Goal: Transaction & Acquisition: Subscribe to service/newsletter

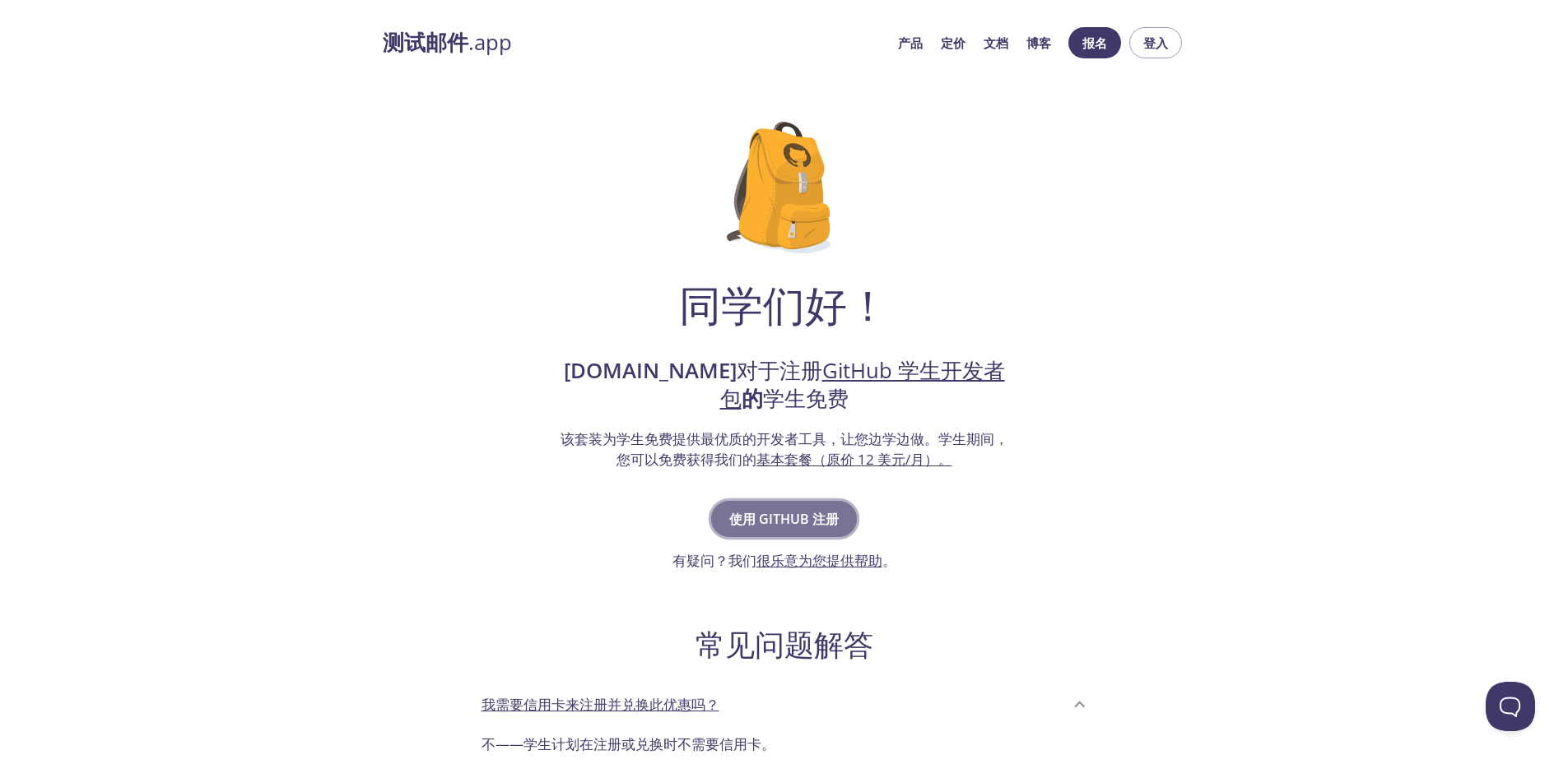
click at [806, 527] on font "使用 GitHub 注册" at bounding box center [784, 519] width 110 height 18
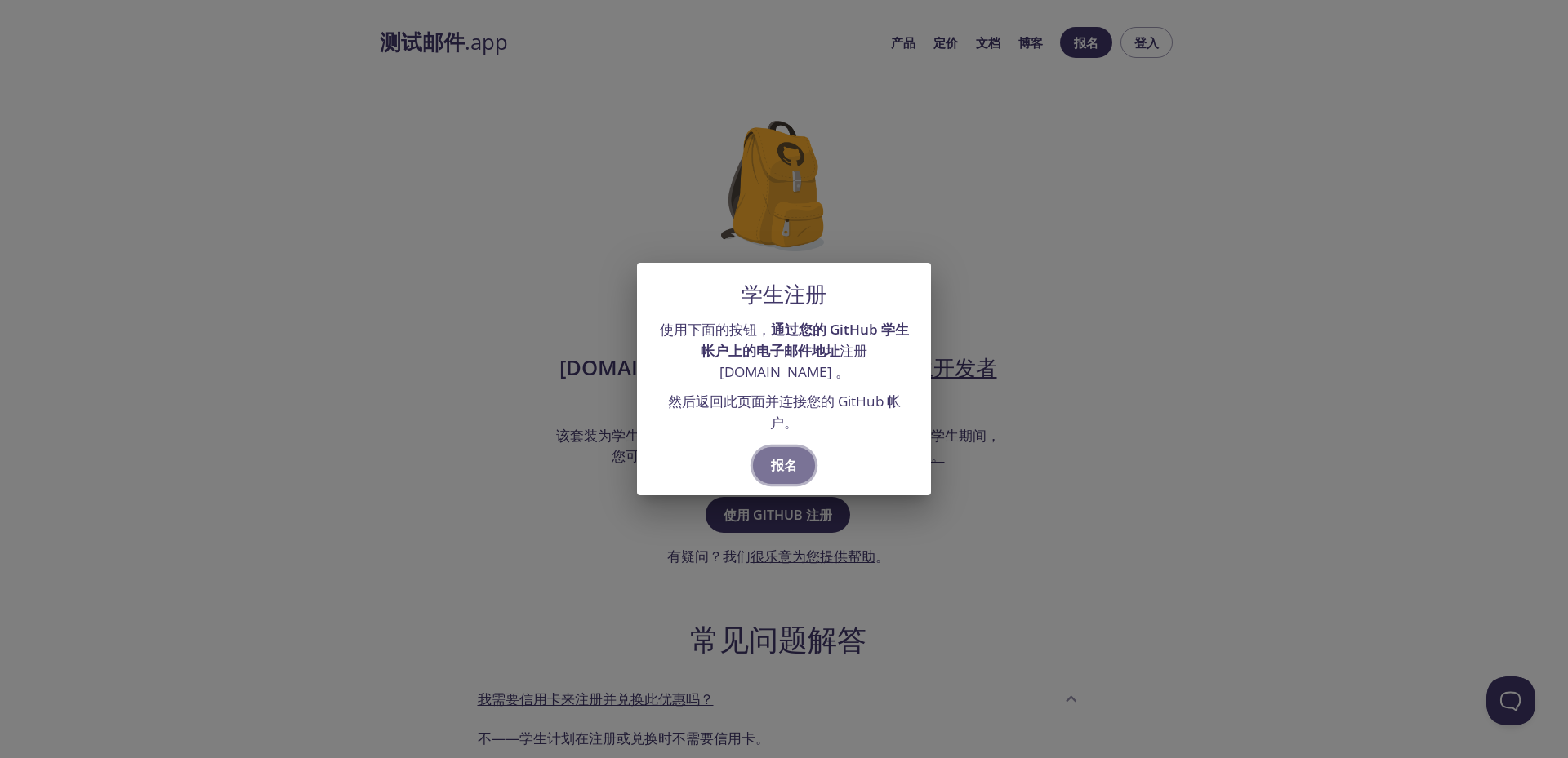
click at [784, 463] on font "报名" at bounding box center [784, 465] width 26 height 18
click at [784, 461] on font "报名" at bounding box center [784, 465] width 26 height 18
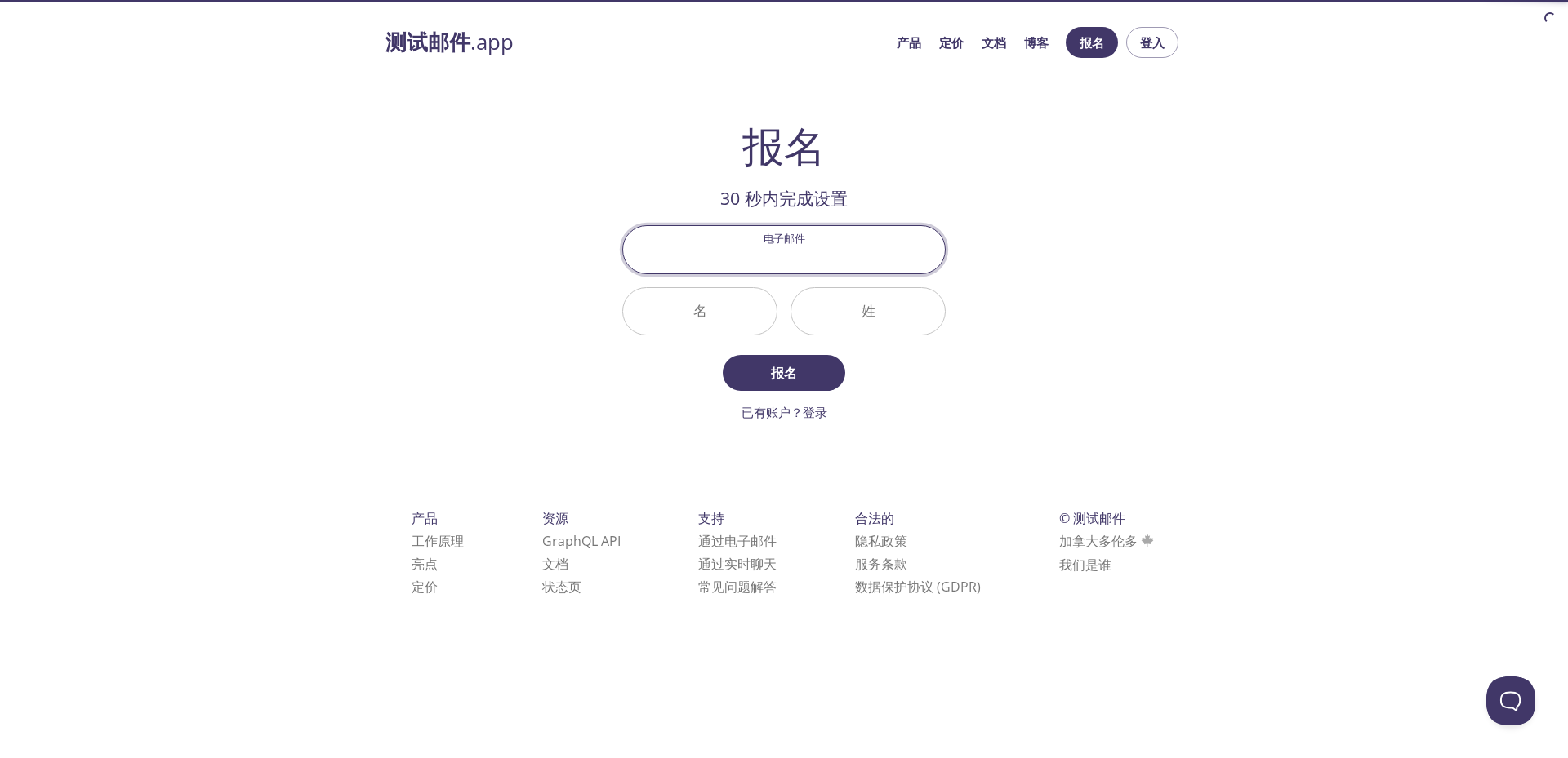
click at [777, 250] on input "电子邮件" at bounding box center [784, 249] width 322 height 46
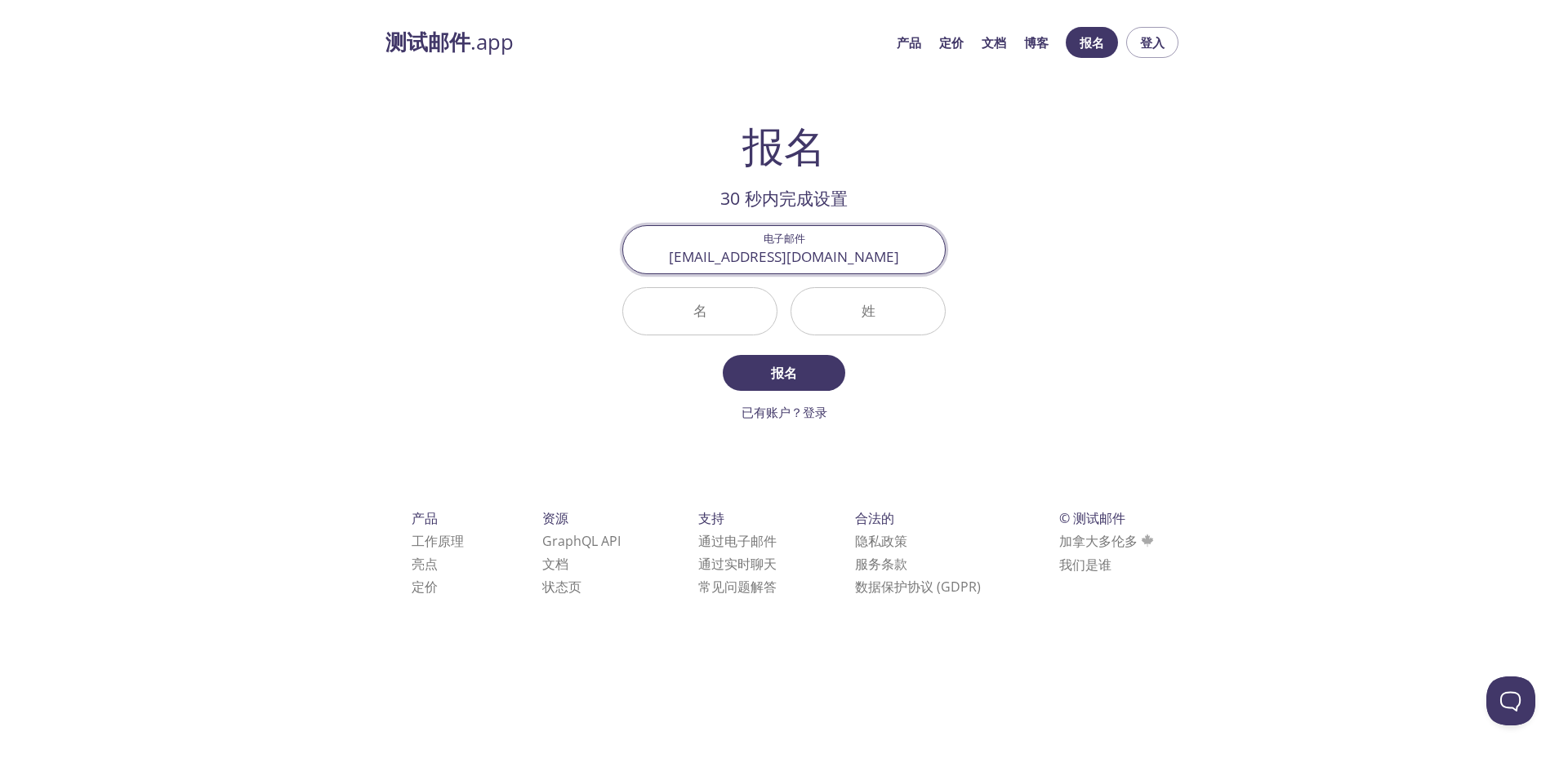
type input "cyt@stu.xidian.edu.cn"
click at [716, 308] on input "名" at bounding box center [700, 311] width 153 height 46
type input "C"
click at [854, 312] on input "姓" at bounding box center [868, 311] width 153 height 46
type input "Y"
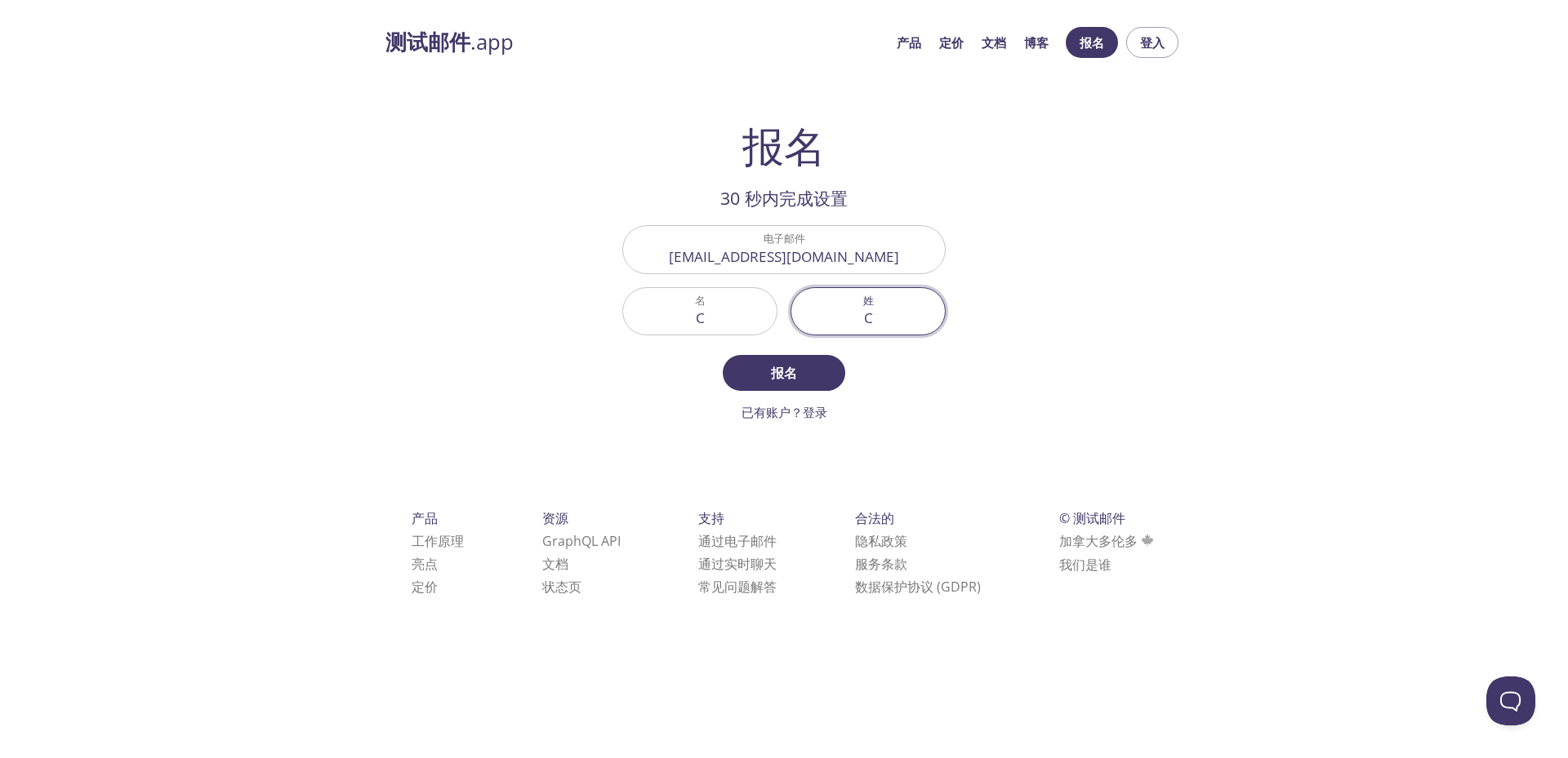
drag, startPoint x: 876, startPoint y: 321, endPoint x: 835, endPoint y: 318, distance: 41.1
click at [834, 320] on input "C" at bounding box center [868, 311] width 153 height 46
click at [873, 318] on input "C" at bounding box center [868, 311] width 153 height 46
drag, startPoint x: 890, startPoint y: 316, endPoint x: 791, endPoint y: 317, distance: 99.0
click at [791, 317] on div "C" at bounding box center [868, 311] width 155 height 48
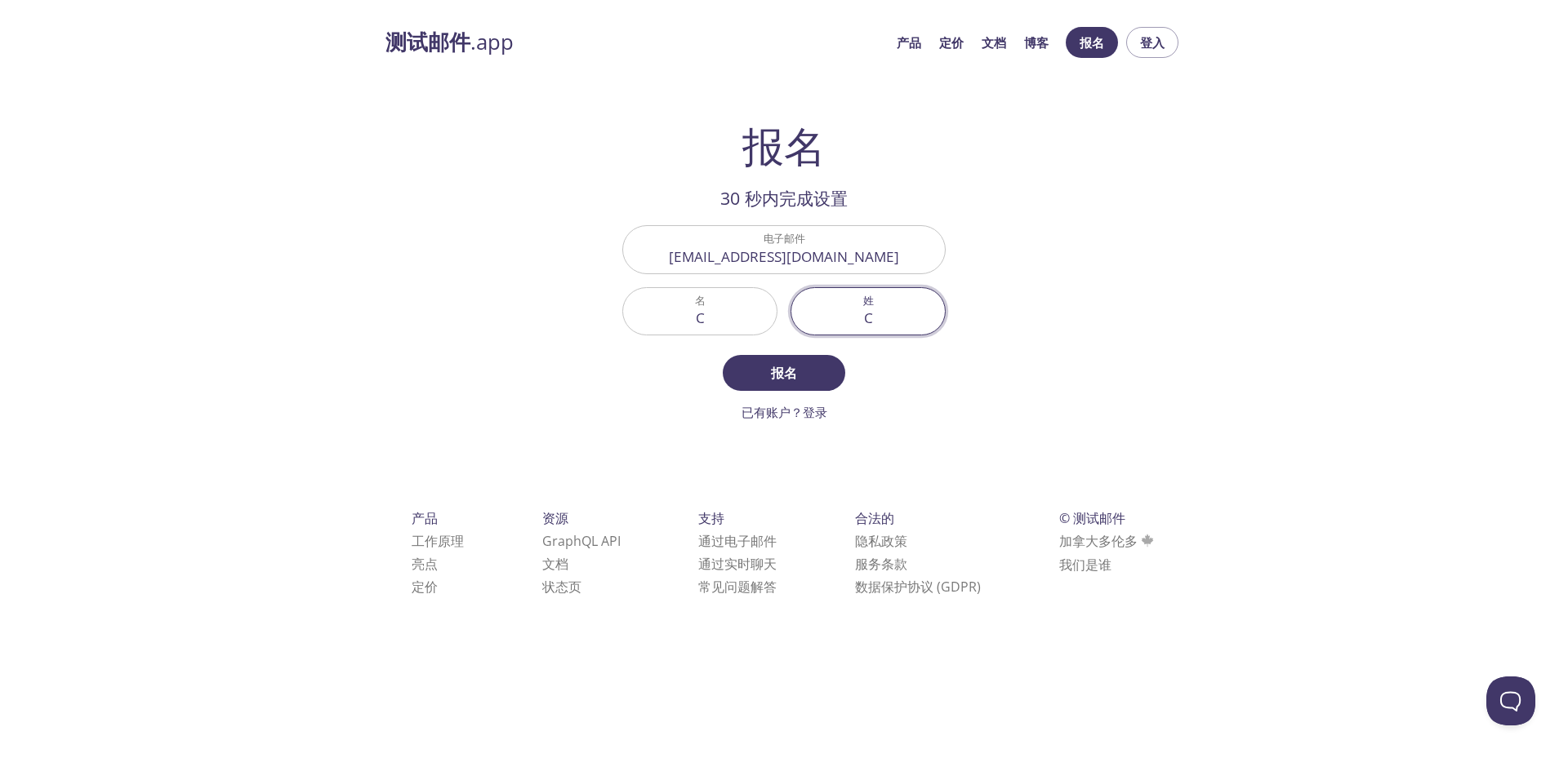
type input "C"
drag, startPoint x: 733, startPoint y: 322, endPoint x: 529, endPoint y: 315, distance: 204.1
click at [529, 315] on div "测试邮件 .app 产品 定价 文档 博客 报名 登入 报名 30 秒内完成设置 电子邮件 cyt@stu.xidian.edu.cn 名 C 姓 C 报名 …" at bounding box center [784, 330] width 836 height 627
type input "H"
click at [778, 377] on font "报名" at bounding box center [784, 373] width 26 height 18
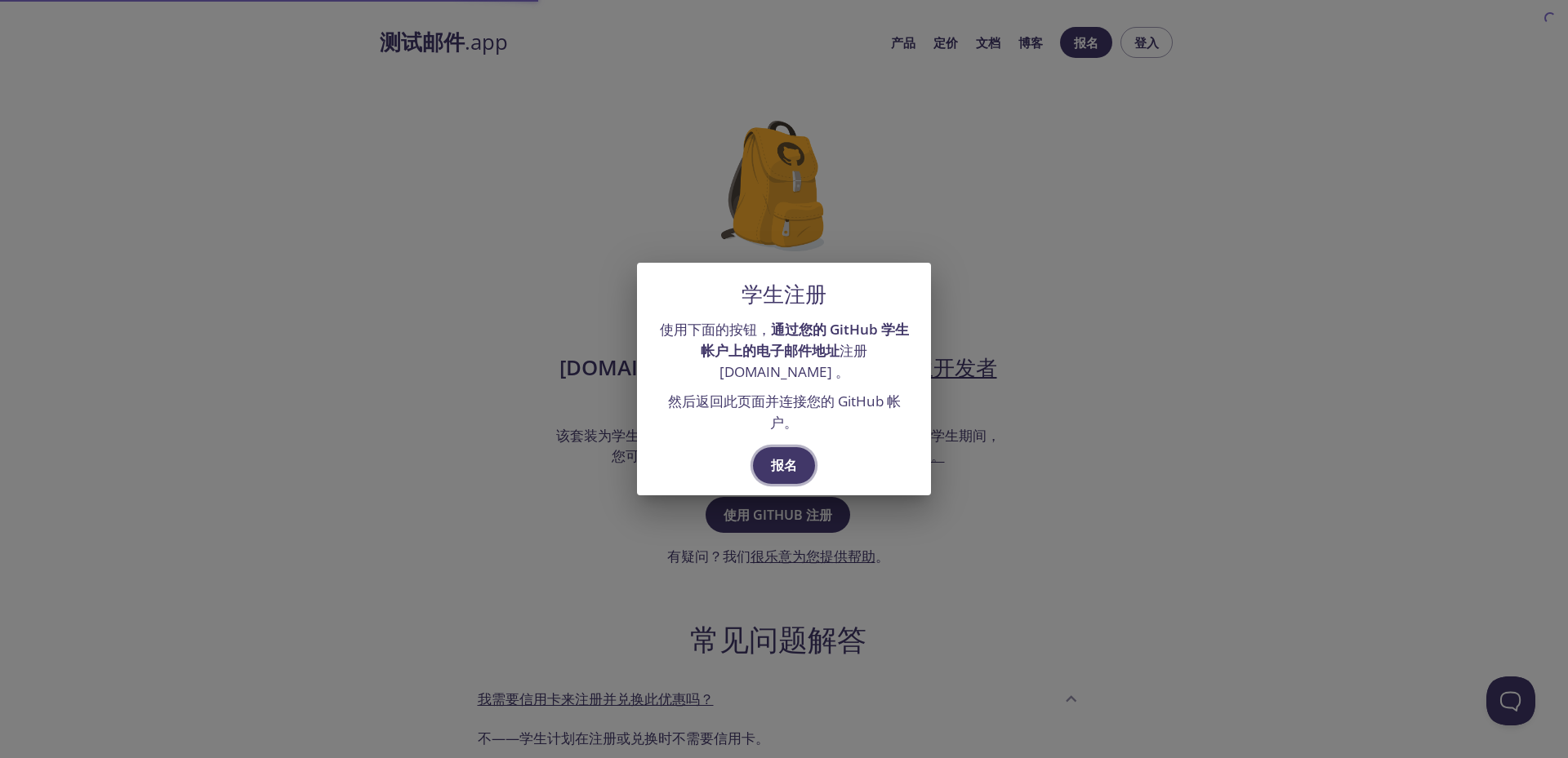
click at [788, 457] on font "报名" at bounding box center [784, 465] width 26 height 18
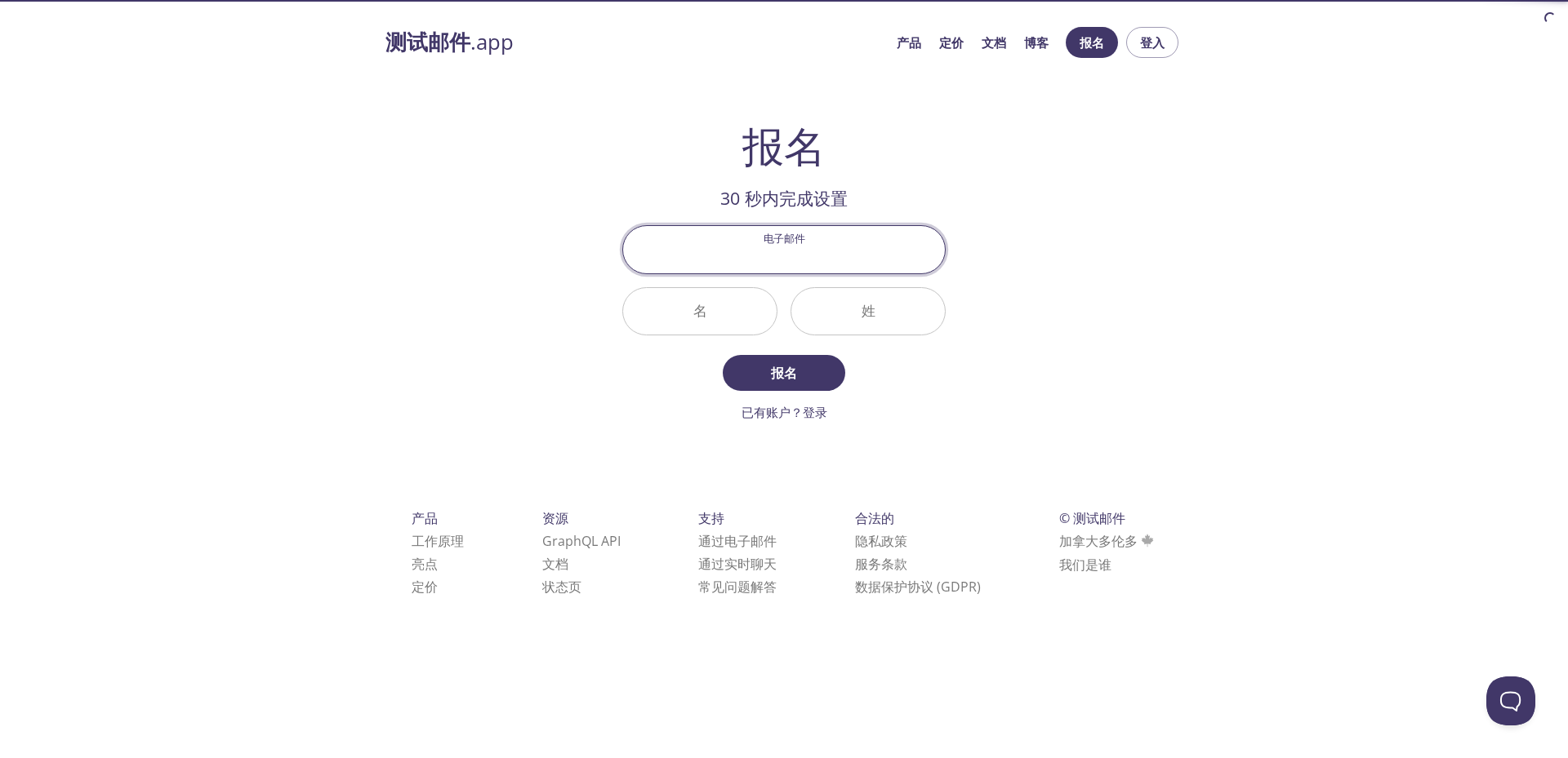
click at [793, 257] on input "电子邮件" at bounding box center [784, 249] width 322 height 46
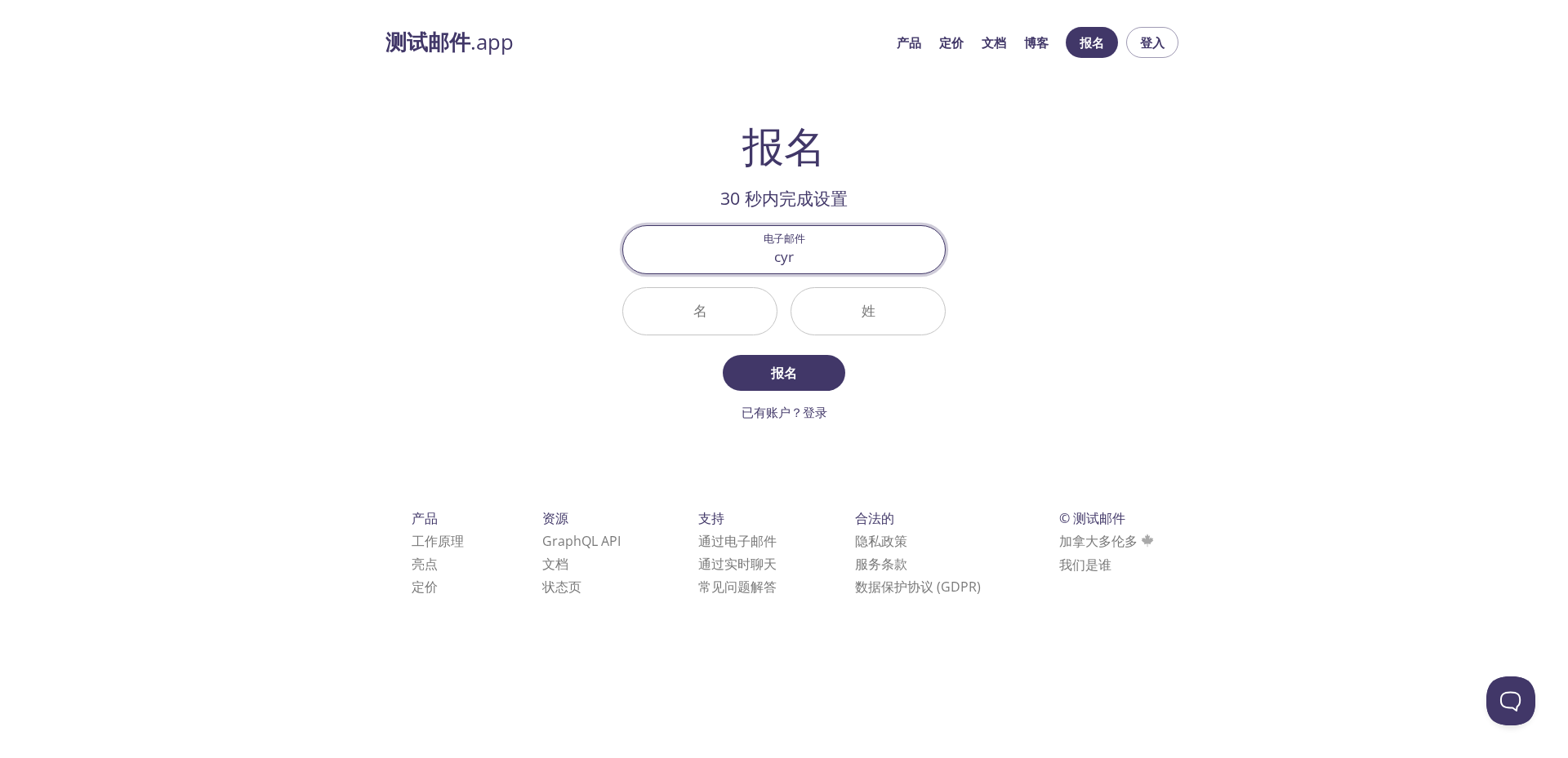
type input "[EMAIL_ADDRESS][DOMAIN_NAME]"
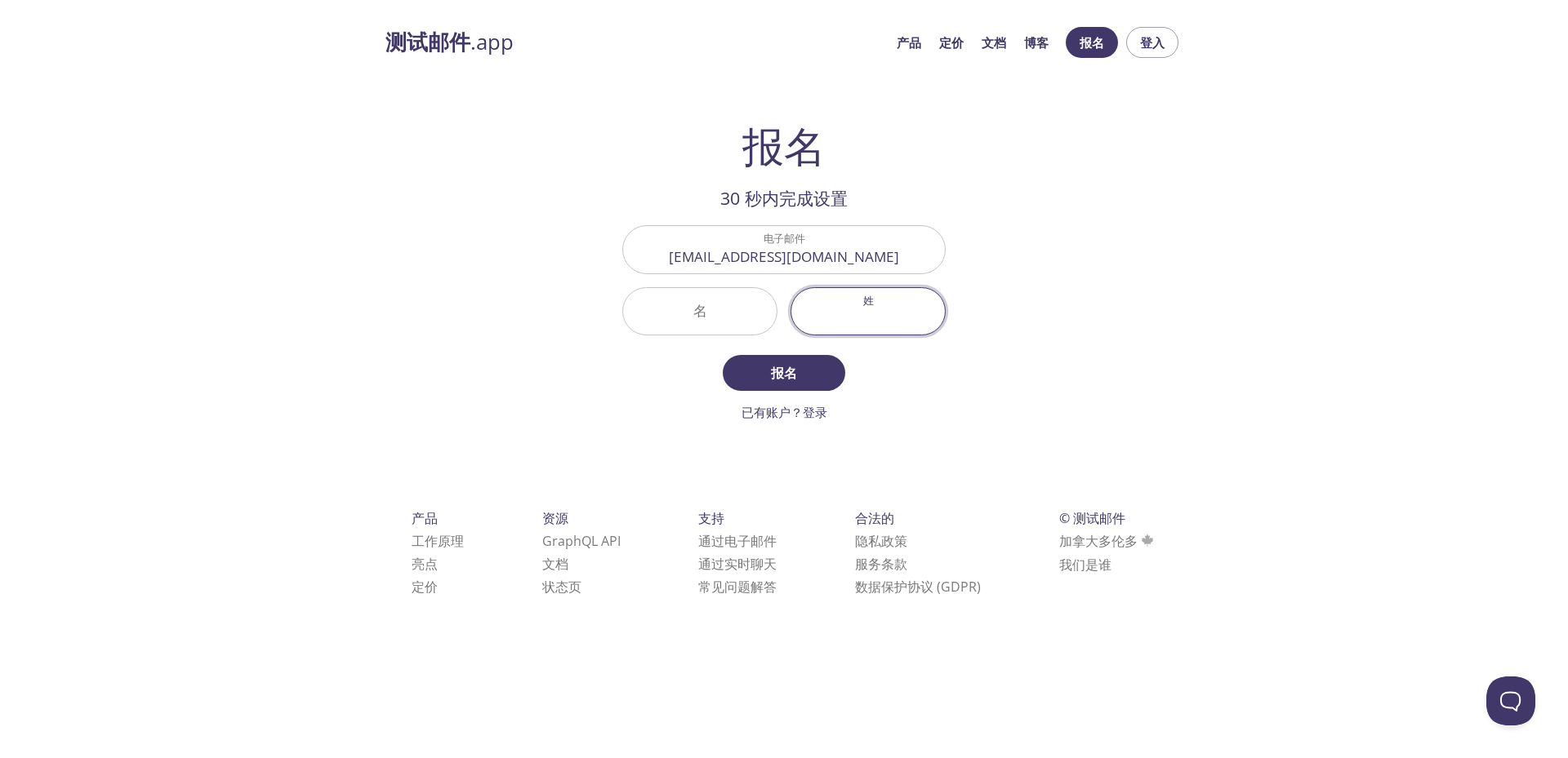
click at [871, 310] on input "姓" at bounding box center [868, 311] width 153 height 46
type input "C"
click at [686, 312] on input "名" at bounding box center [700, 311] width 153 height 46
type input "H"
click at [787, 372] on font "报名" at bounding box center [784, 373] width 26 height 18
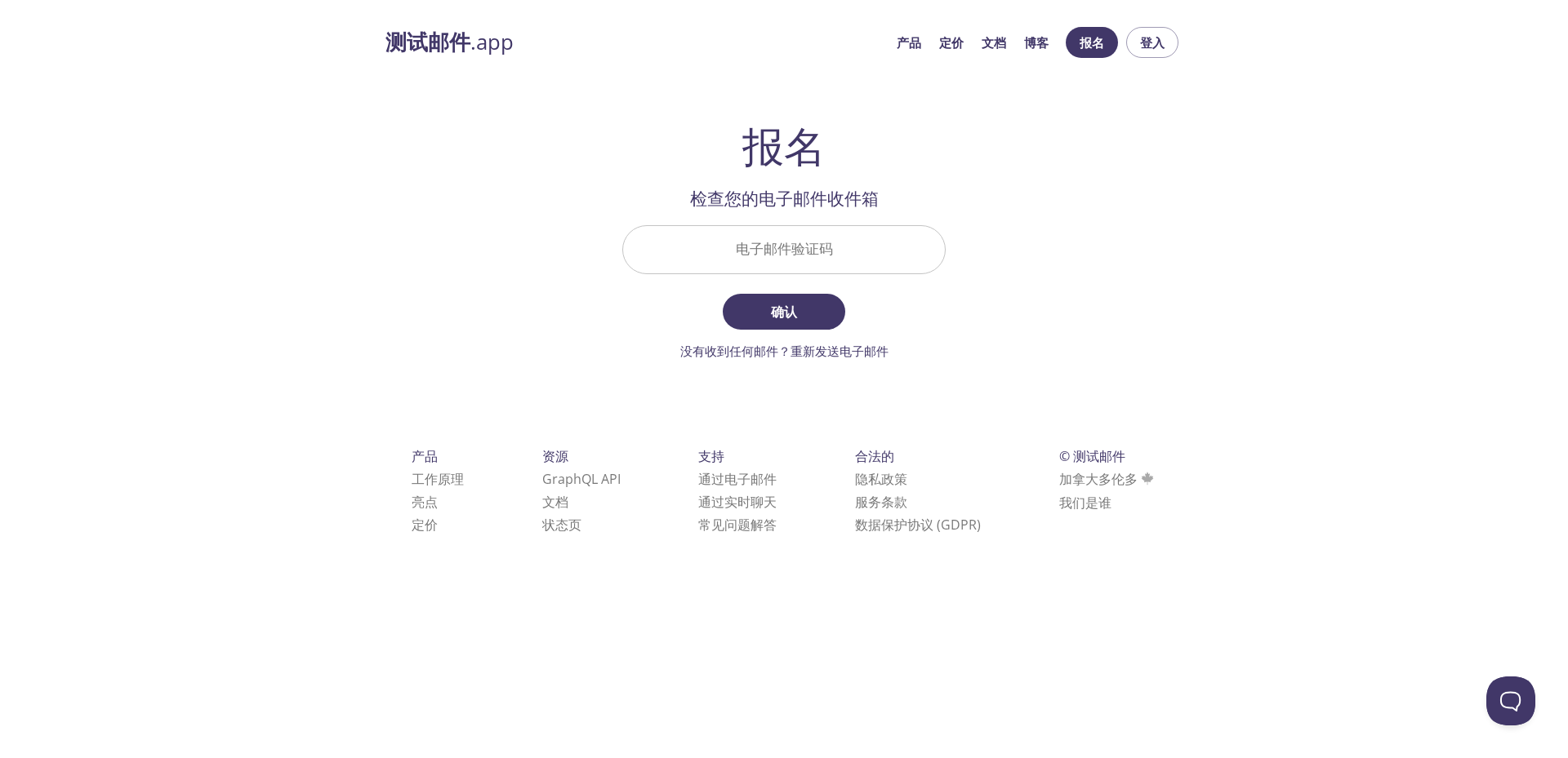
click at [786, 253] on input "电子邮件验证码" at bounding box center [784, 249] width 322 height 46
type input "NRLSPCK"
click at [785, 315] on font "确认" at bounding box center [784, 312] width 26 height 18
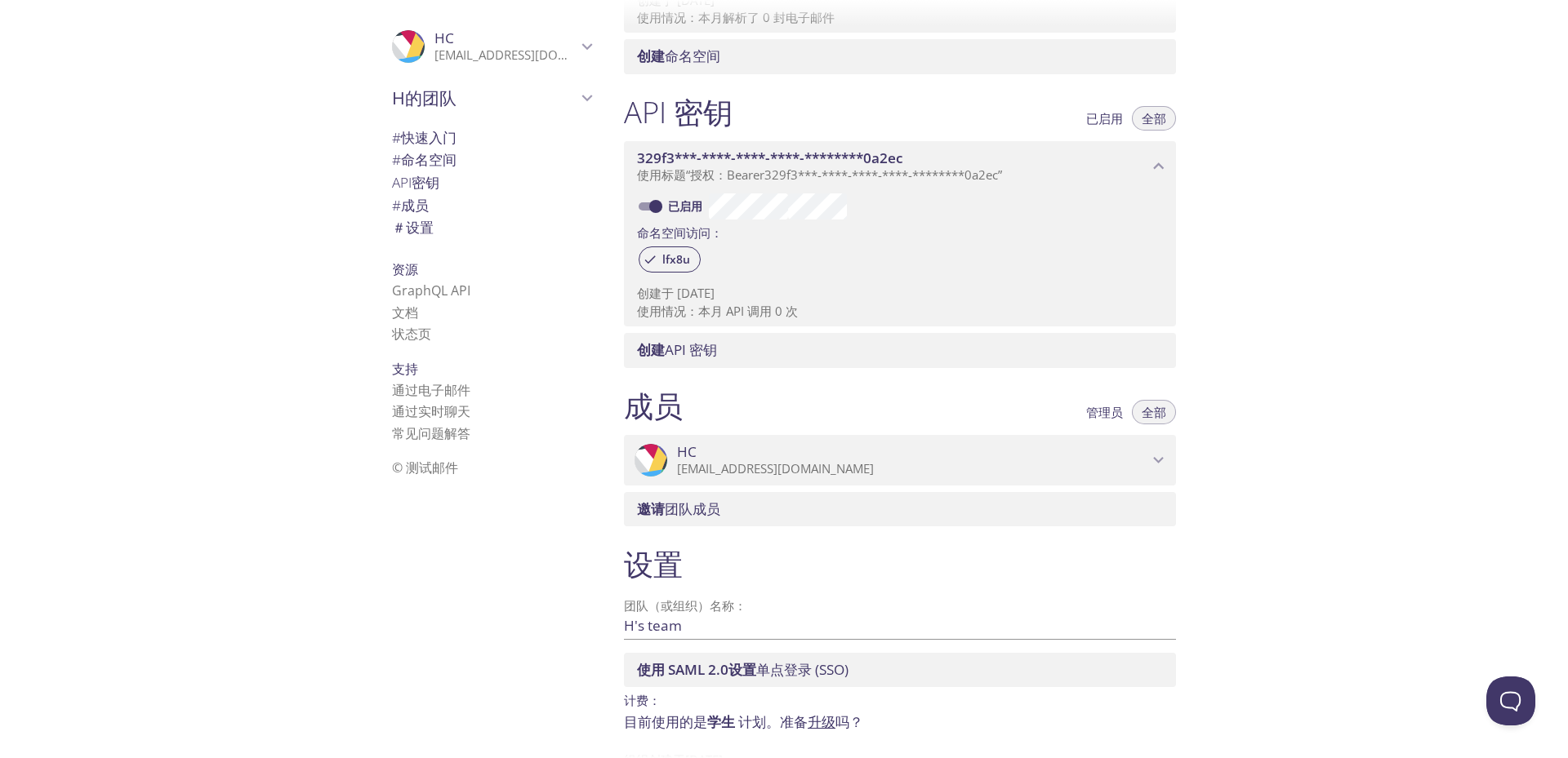
scroll to position [382, 0]
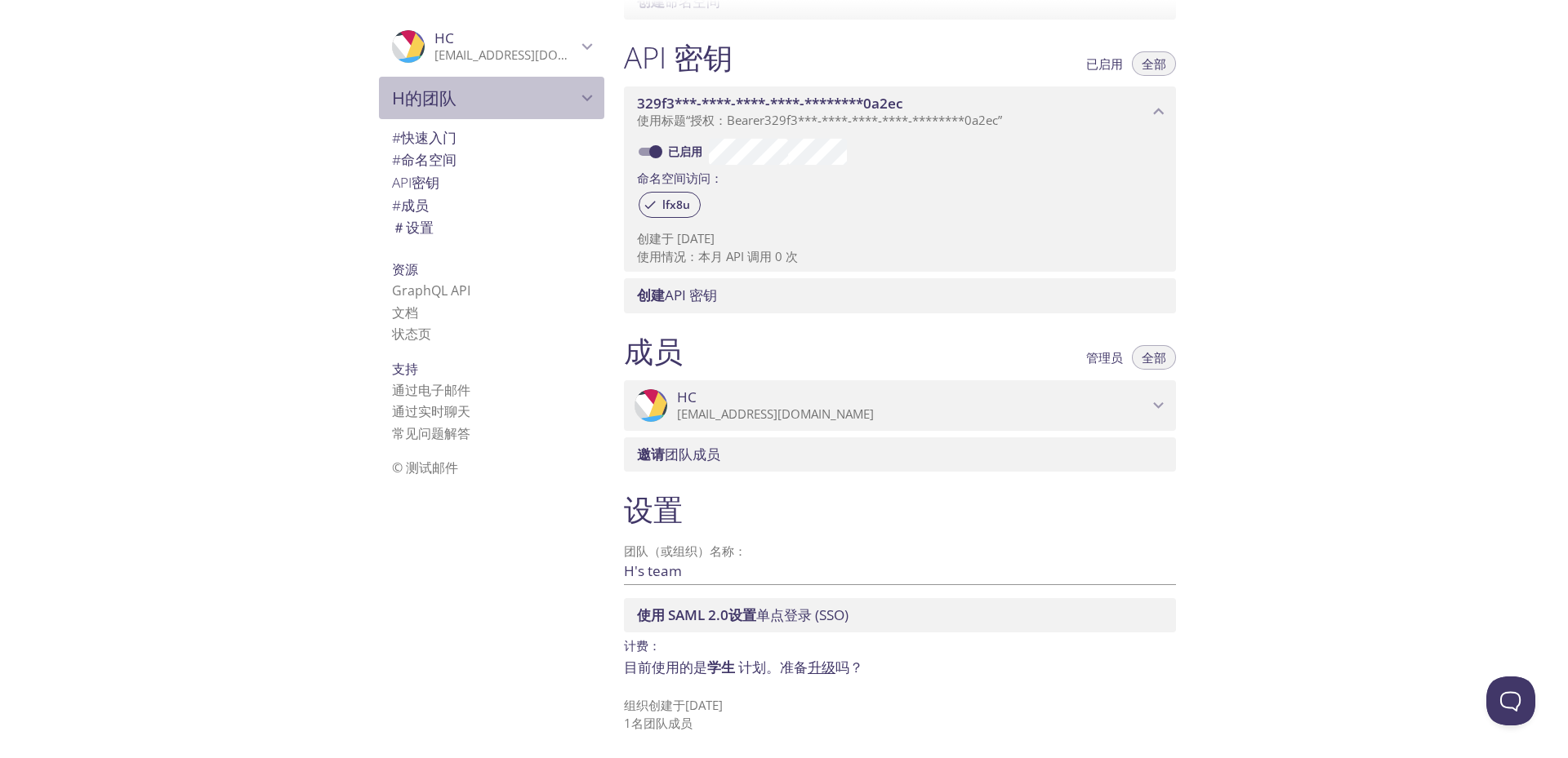
click at [540, 101] on span "H的团队" at bounding box center [485, 98] width 185 height 23
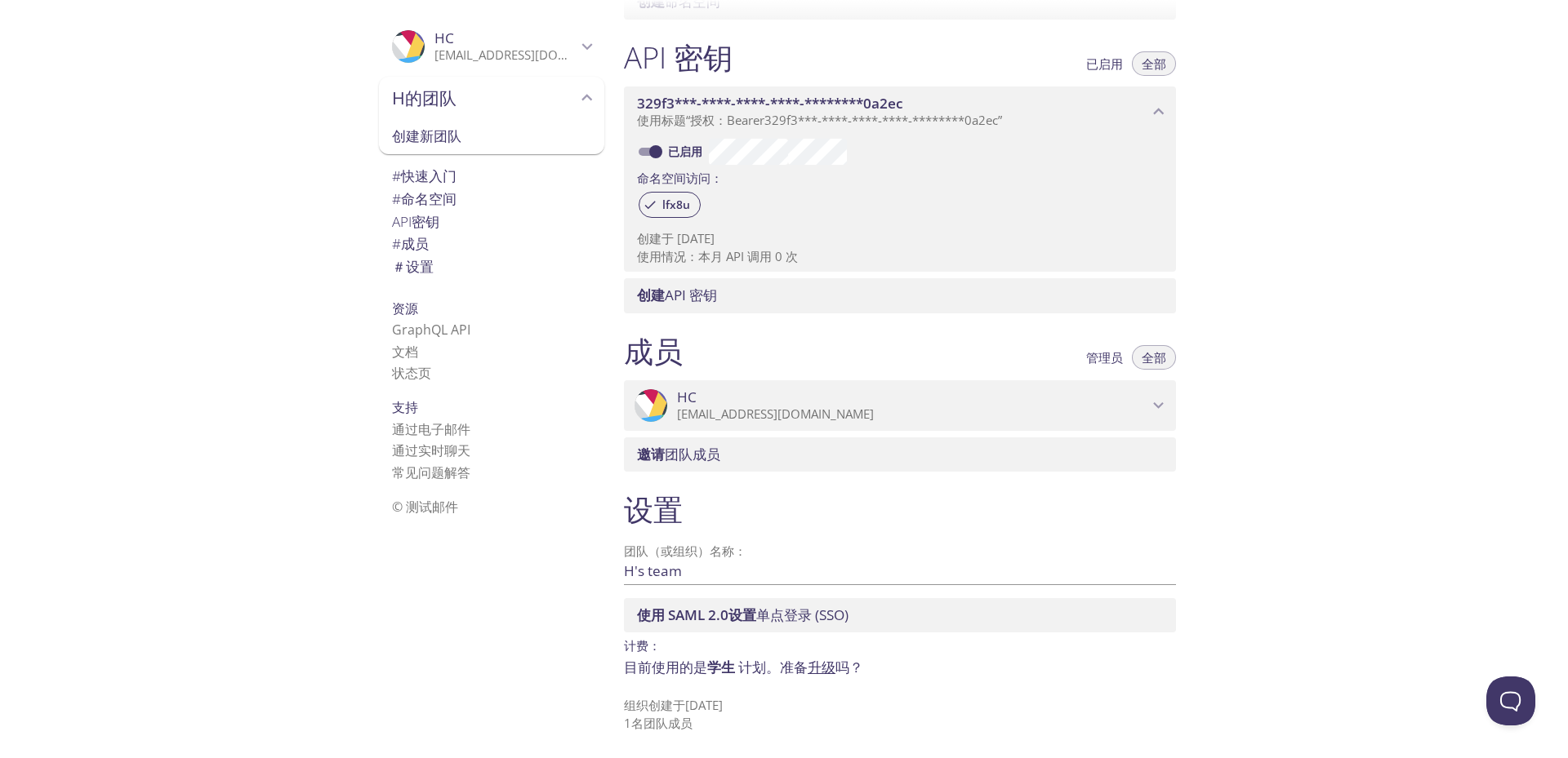
click at [543, 100] on span "H的团队" at bounding box center [485, 98] width 185 height 23
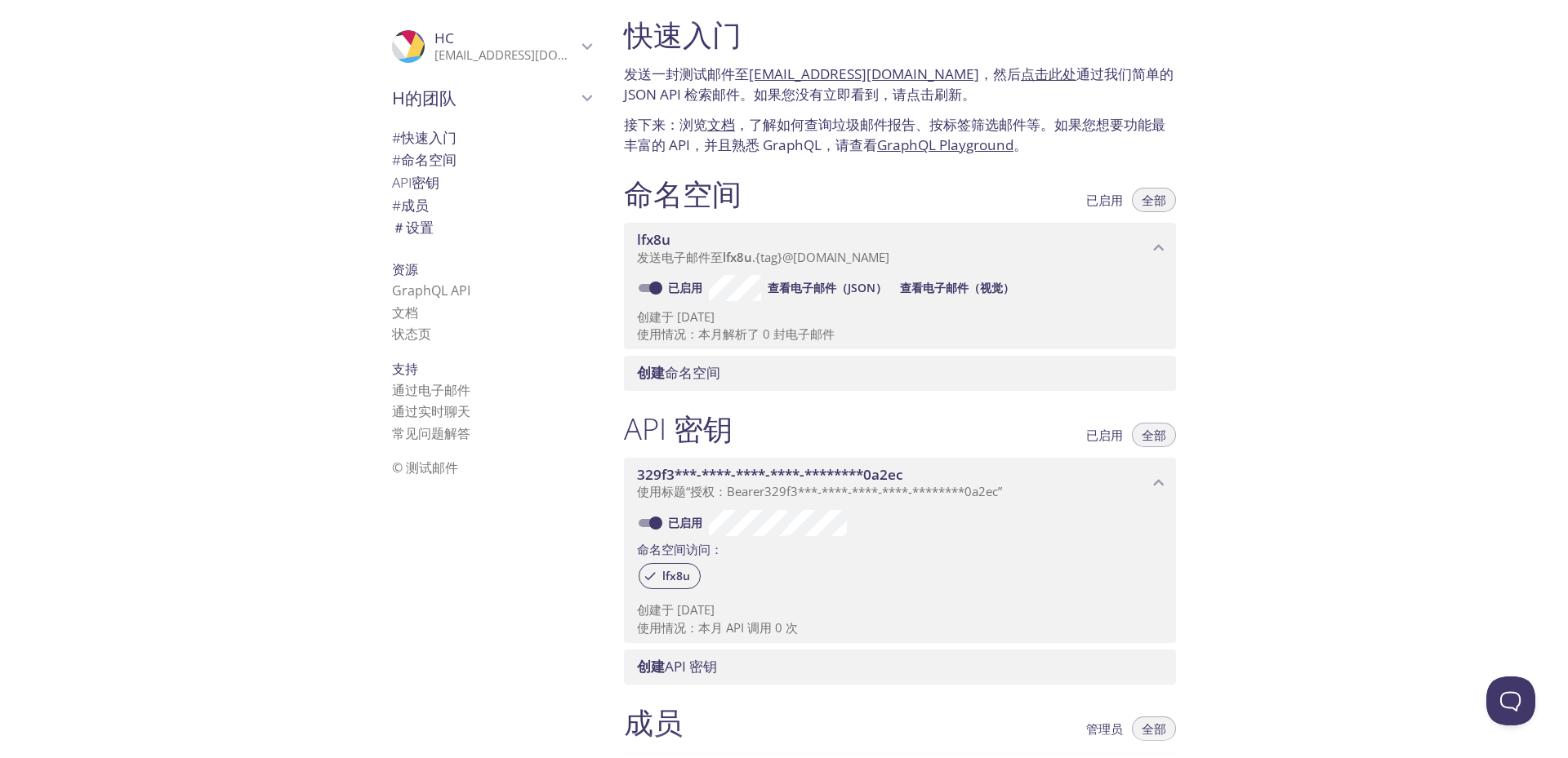
scroll to position [0, 0]
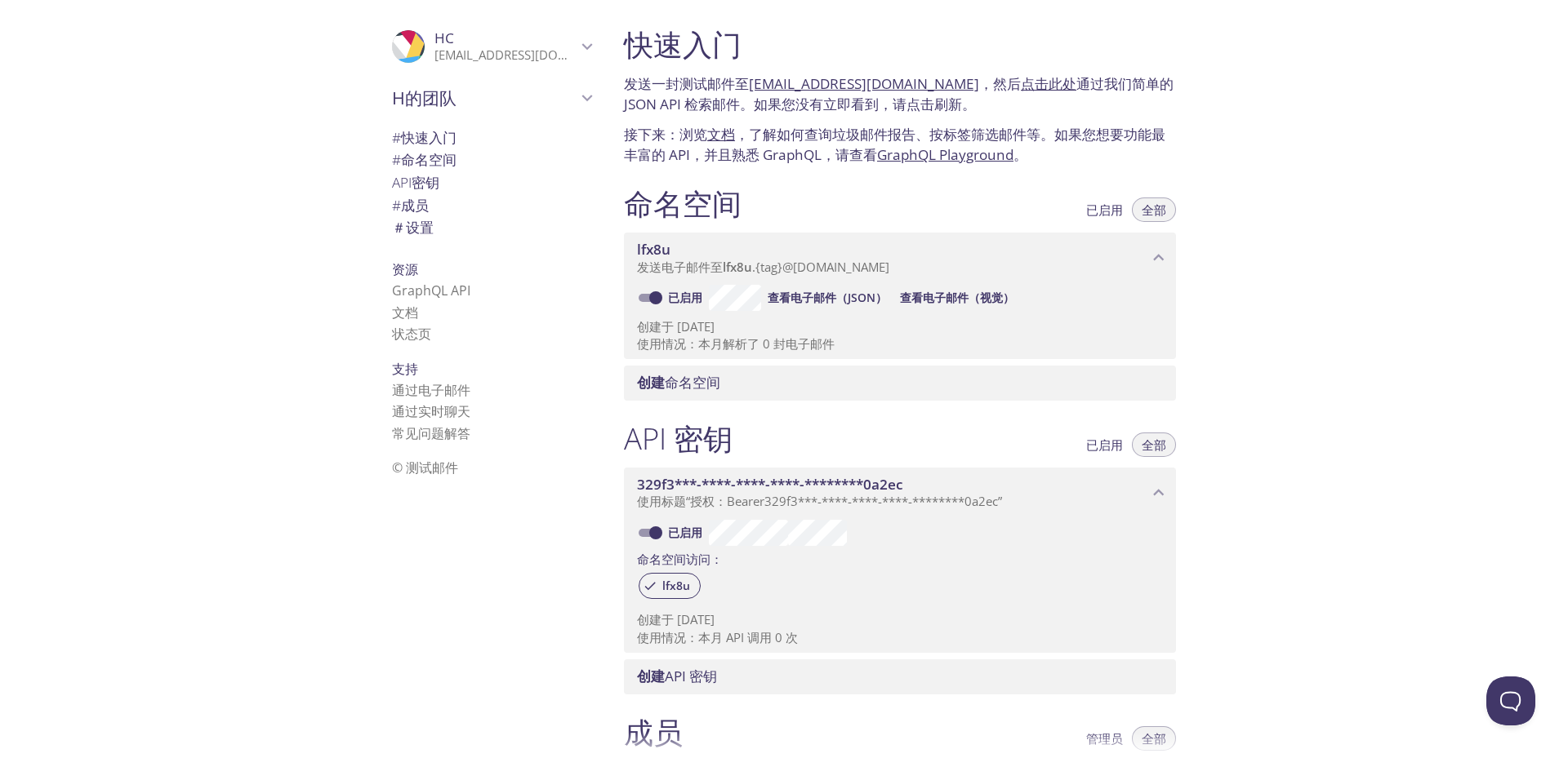
click at [1288, 179] on div "快速入门 发送一封测试邮件至 lfx8u.test@inbox.testmail.app ，然后 点击此处 通过我们简单的 JSON API 检索邮件。如果您…" at bounding box center [1089, 379] width 957 height 758
click at [1438, 272] on div "快速入门 发送一封测试邮件至 lfx8u.test@inbox.testmail.app ，然后 点击此处 通过我们简单的 JSON API 检索邮件。如果您…" at bounding box center [1089, 379] width 957 height 758
drag, startPoint x: 947, startPoint y: 85, endPoint x: 748, endPoint y: 91, distance: 199.1
click at [748, 91] on font "发送一封测试邮件至 lfx8u.test@inbox.testmail.app ，然后 点击此处 通过我们简单的 JSON API 检索邮件。如果您没有立即看…" at bounding box center [899, 94] width 550 height 40
copy font "[EMAIL_ADDRESS][DOMAIN_NAME]"
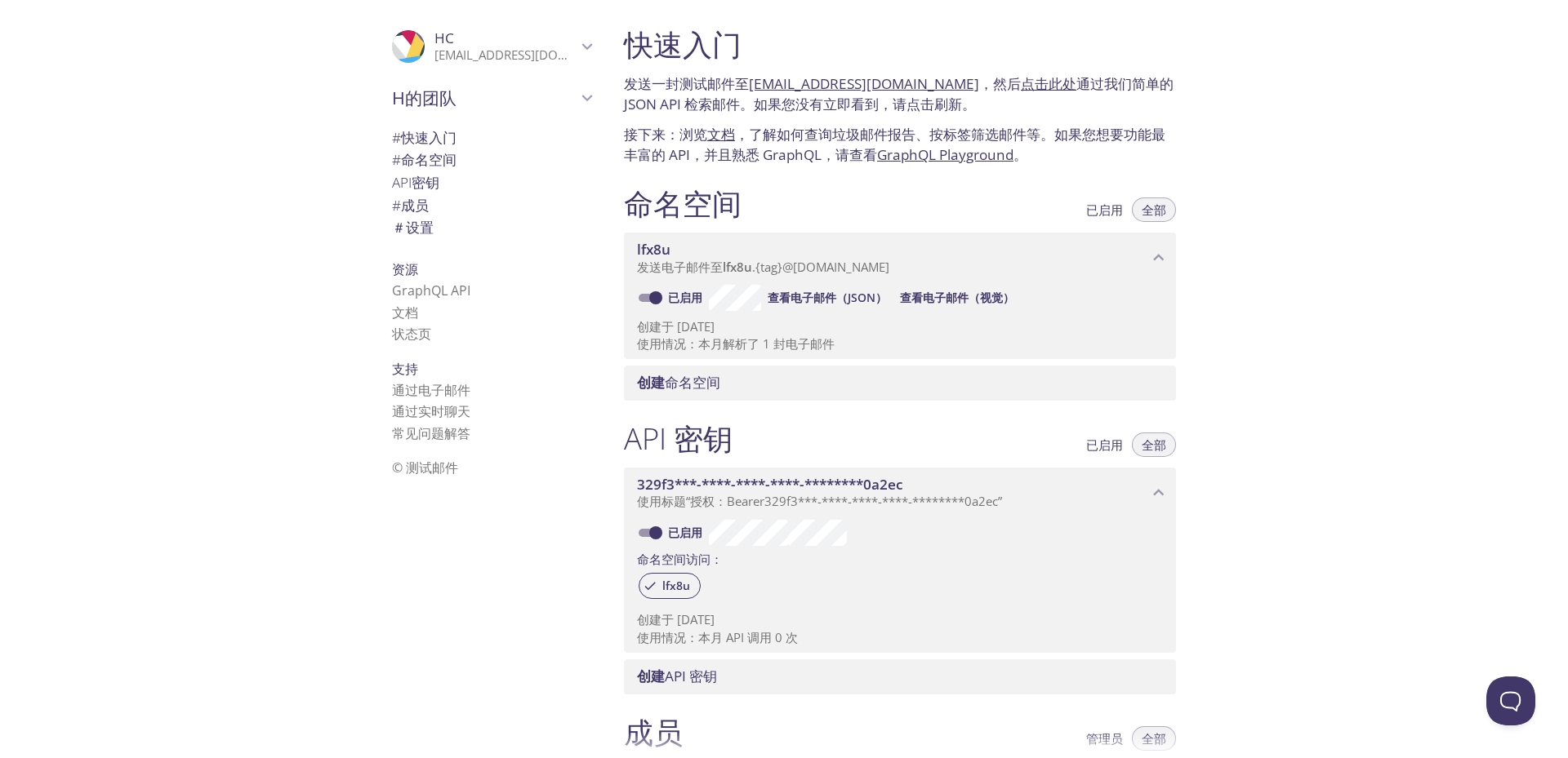
click at [1021, 85] on font "点击此处" at bounding box center [1049, 84] width 56 height 19
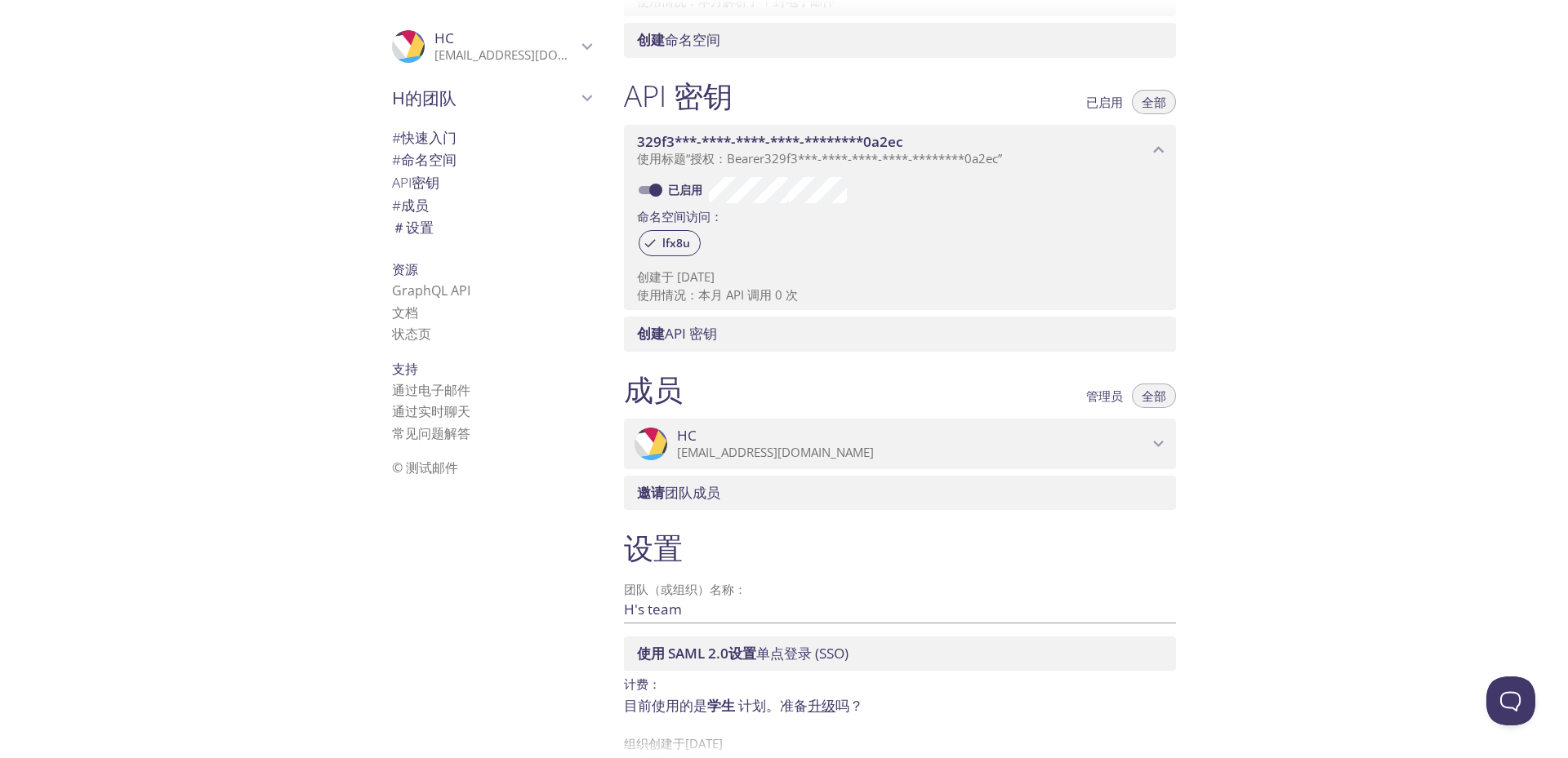
scroll to position [382, 0]
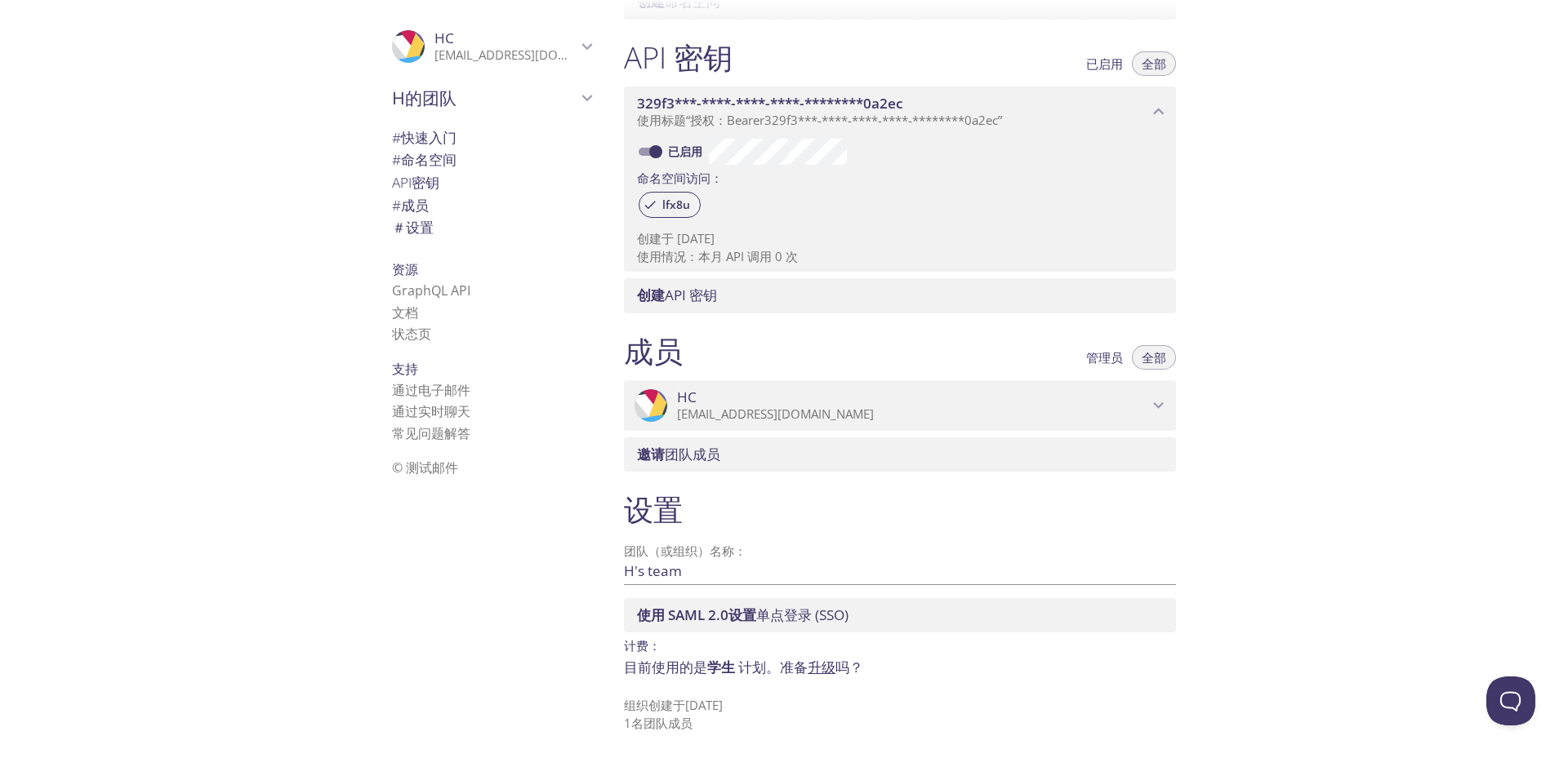
click at [451, 144] on span "# 快速入门" at bounding box center [492, 138] width 200 height 21
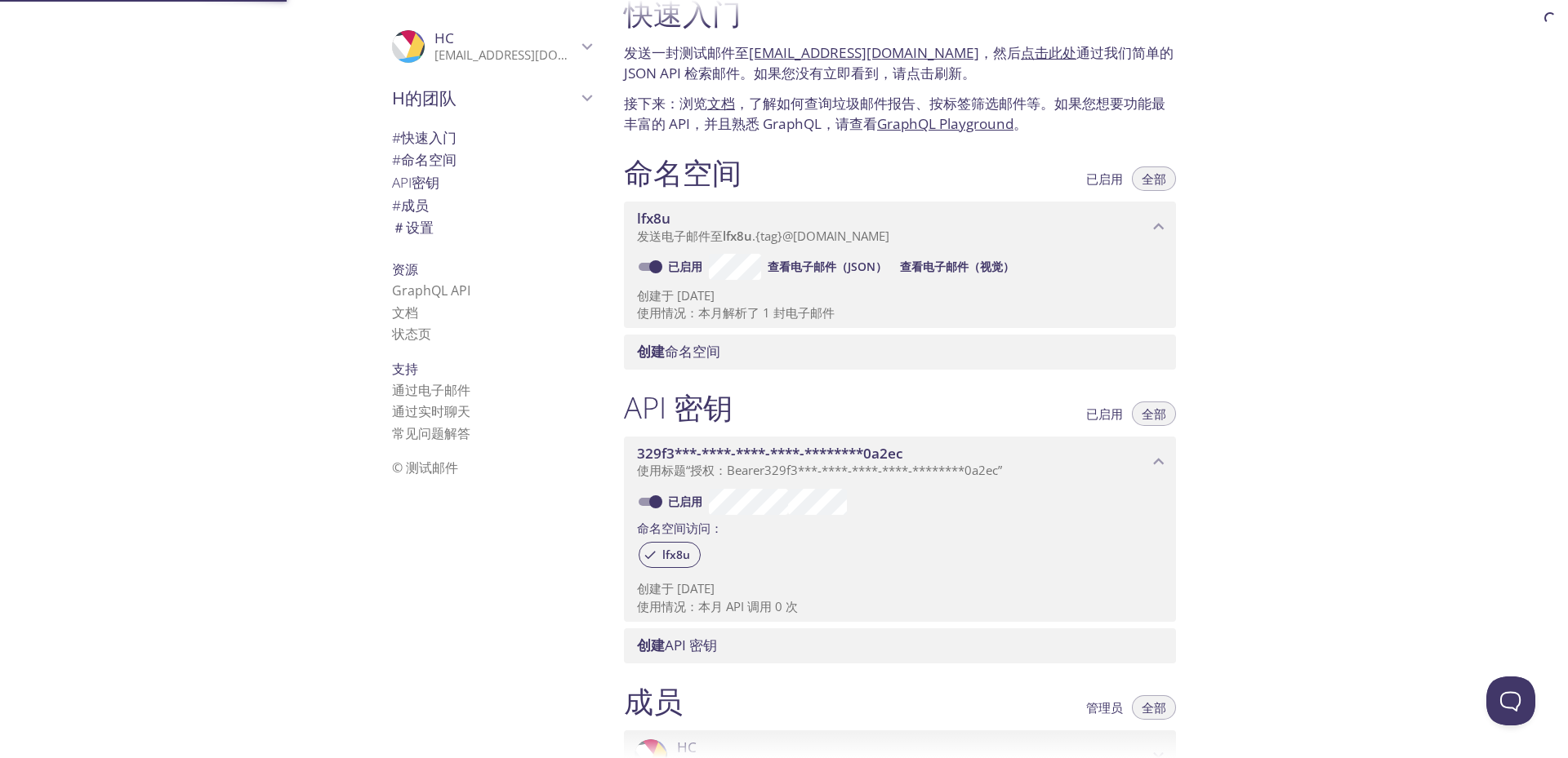
scroll to position [26, 0]
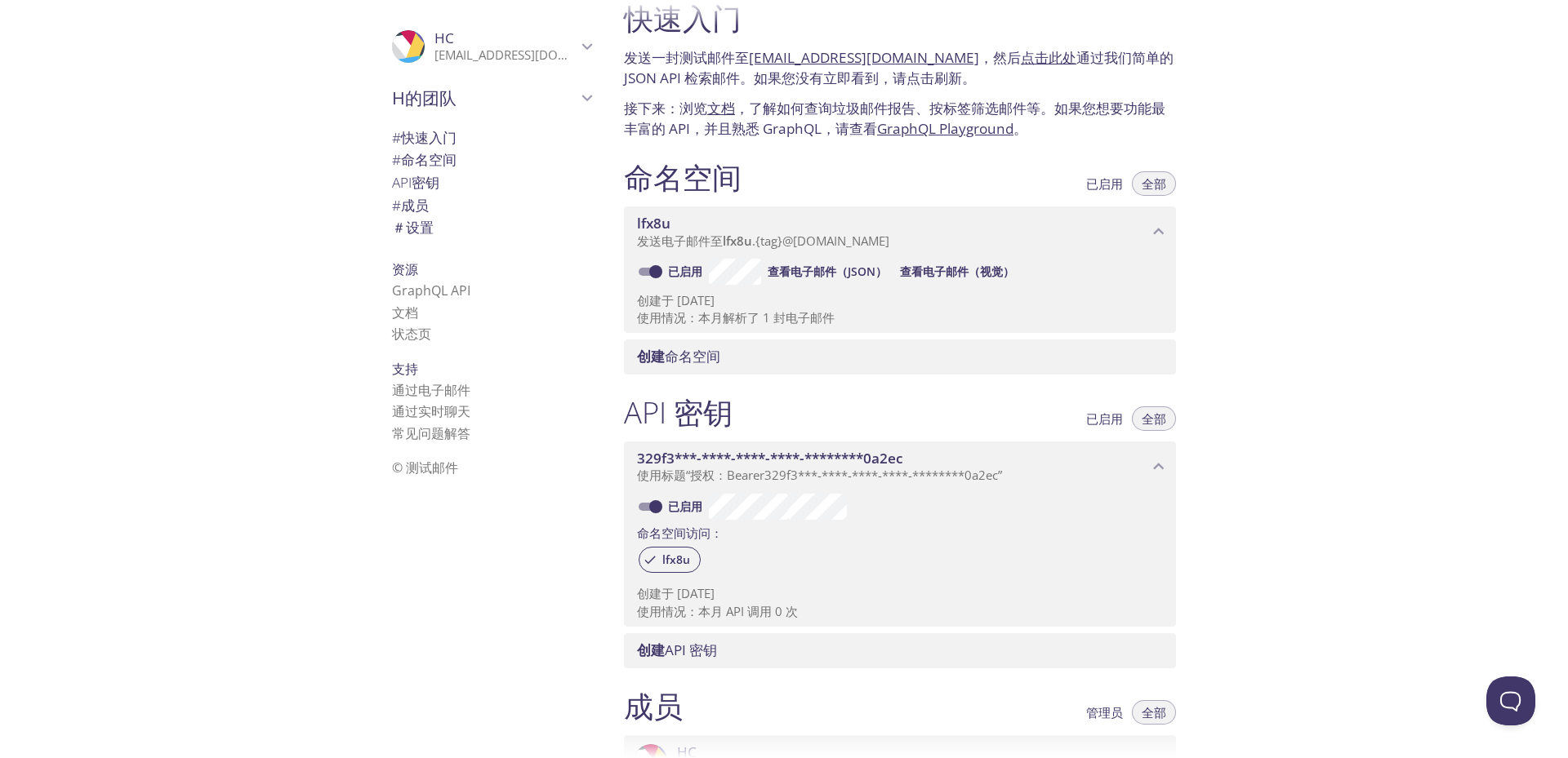
click at [710, 105] on font "文档" at bounding box center [721, 108] width 28 height 19
click at [445, 160] on font "命名空间" at bounding box center [429, 159] width 56 height 19
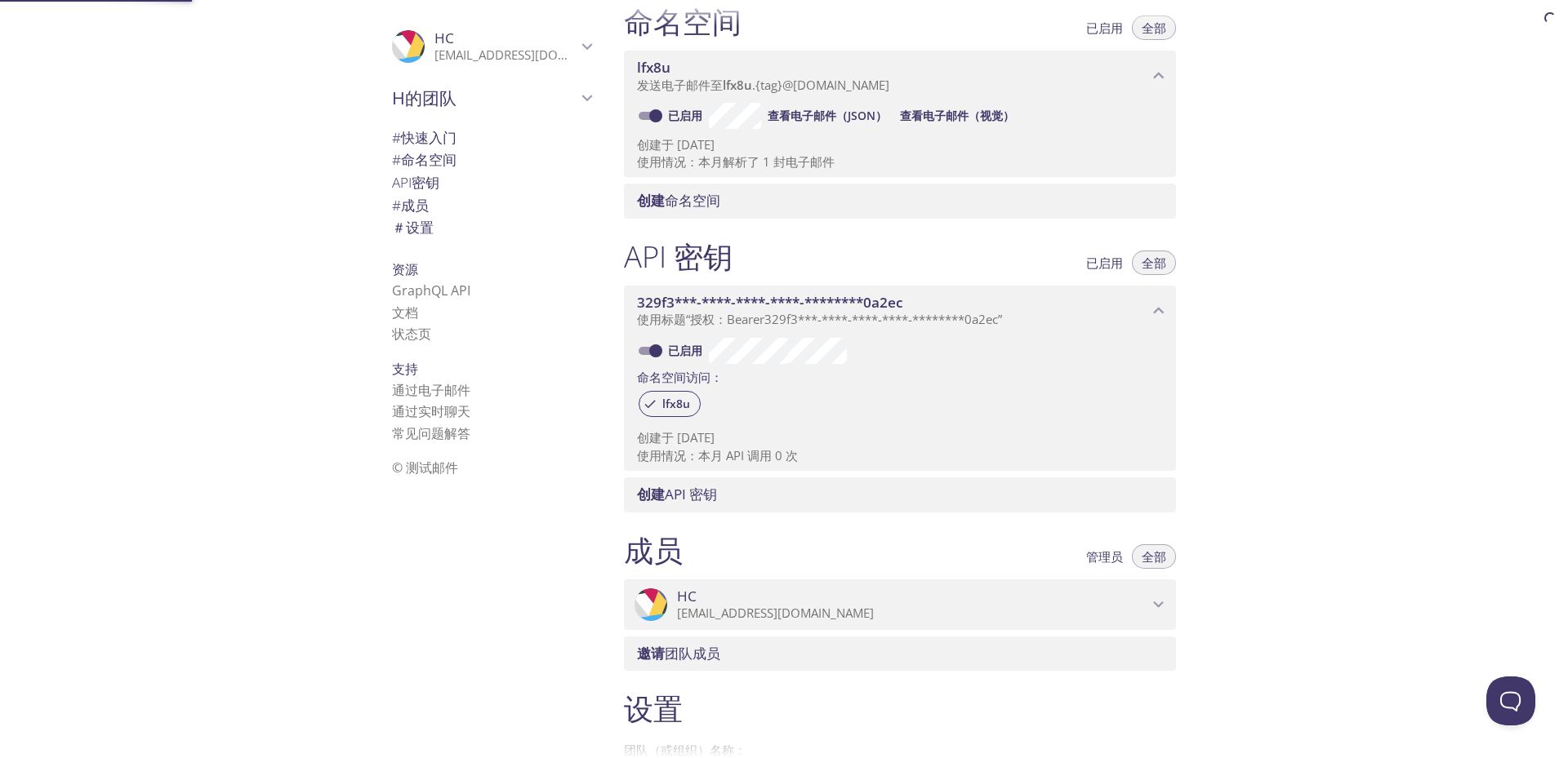
scroll to position [186, 0]
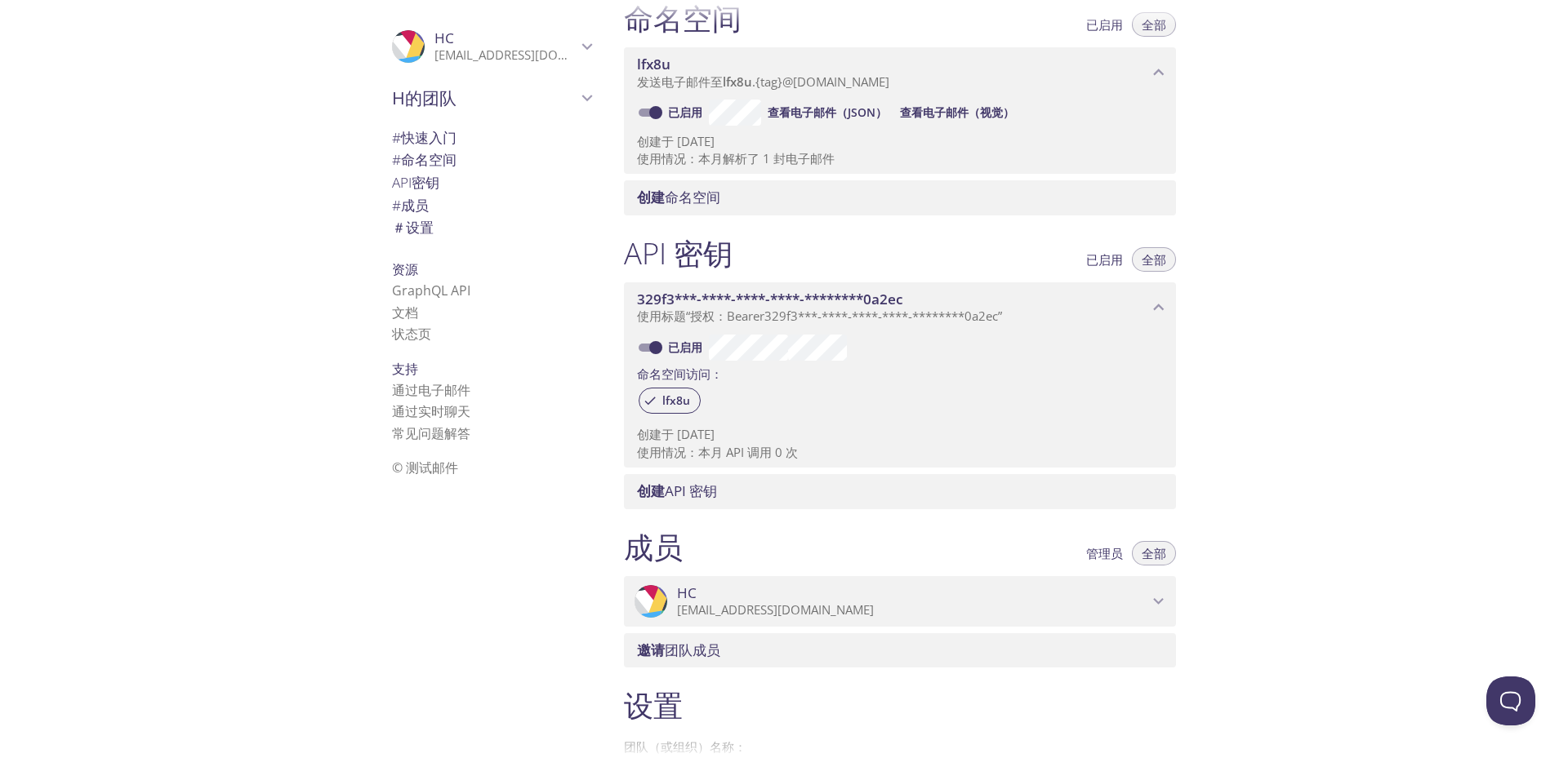
click at [412, 225] on font "设置" at bounding box center [420, 227] width 28 height 19
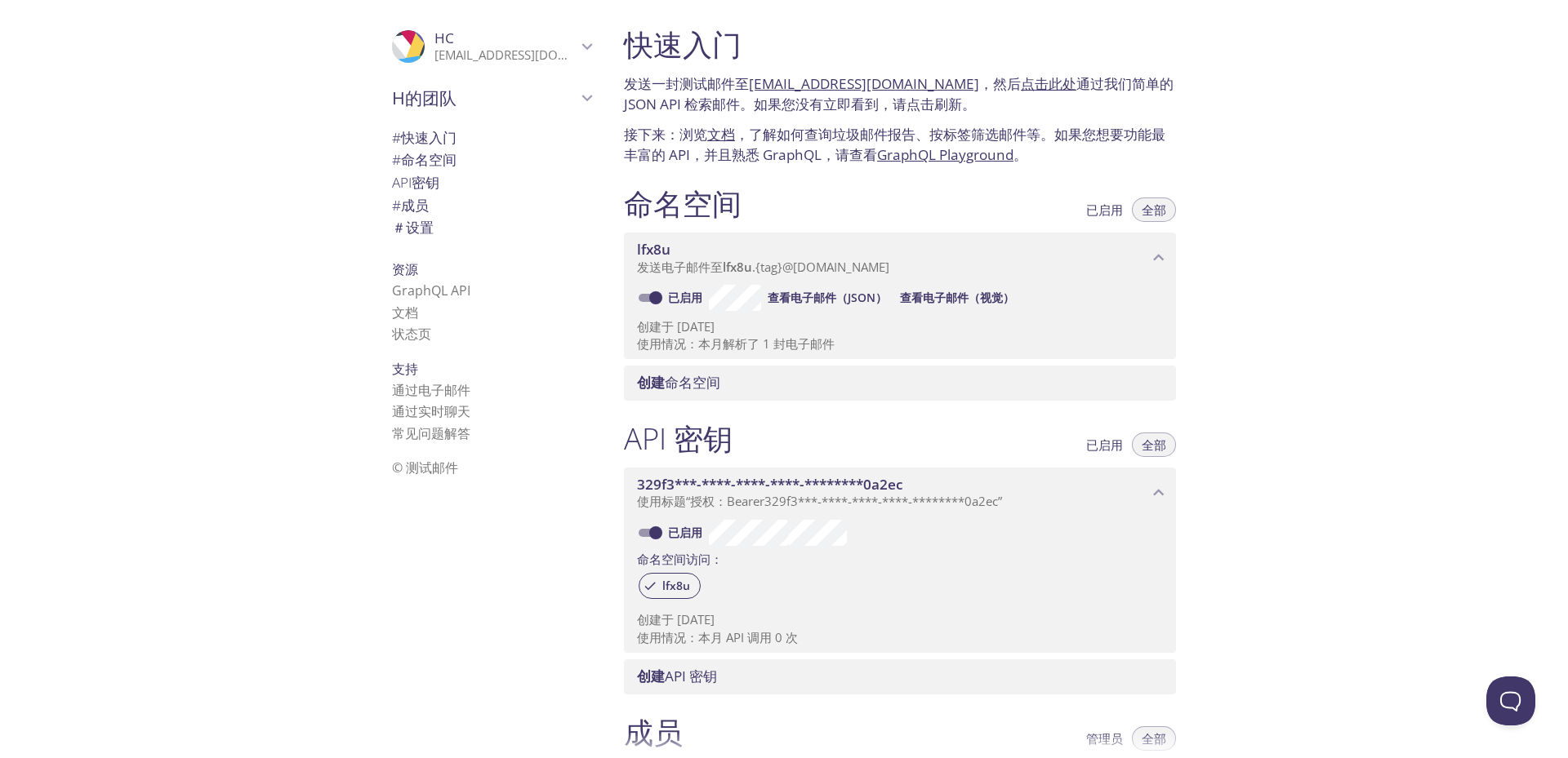
click at [576, 36] on icon "HC" at bounding box center [587, 46] width 21 height 21
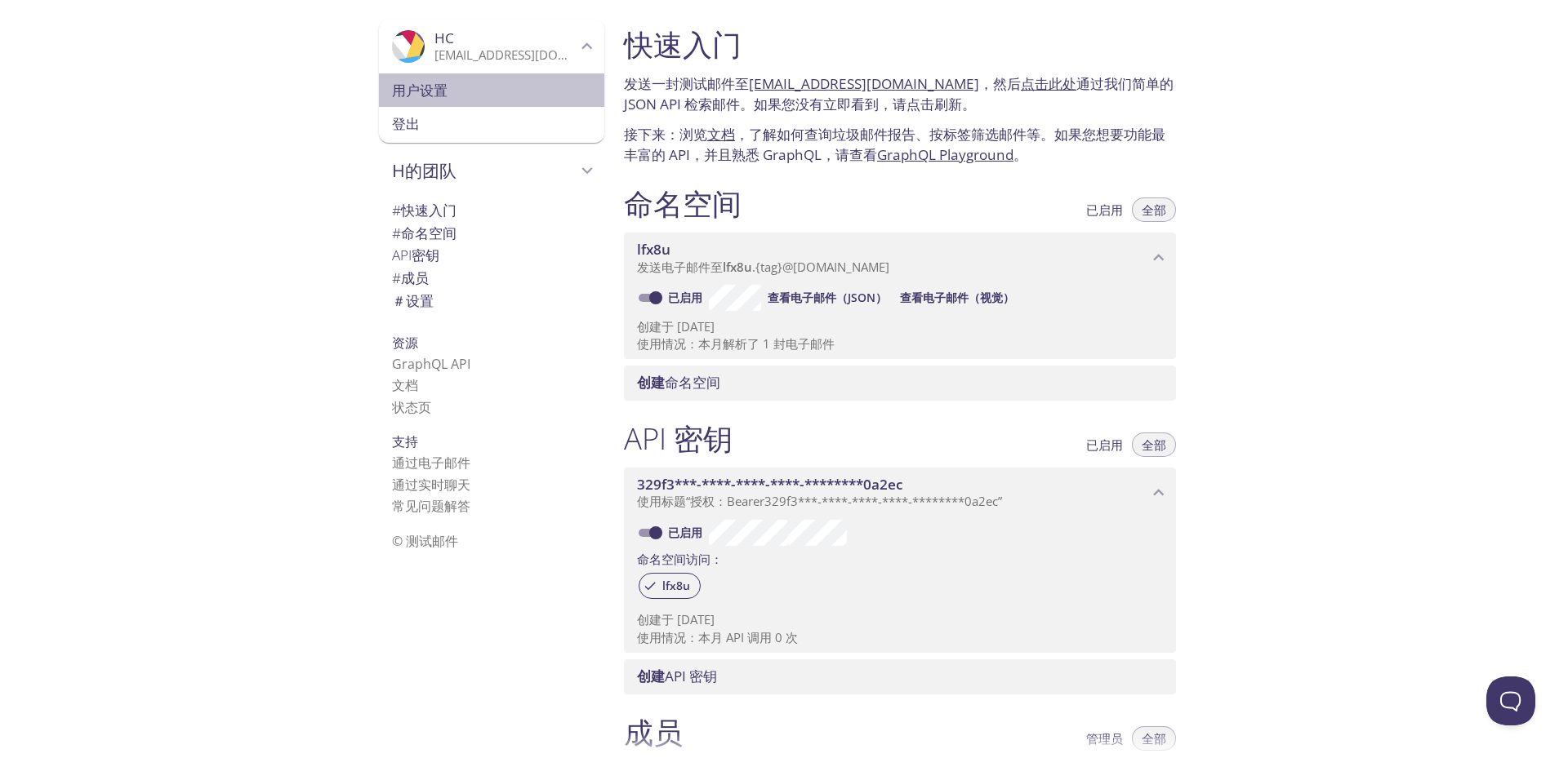
click at [508, 81] on span "用户设置" at bounding box center [492, 91] width 200 height 21
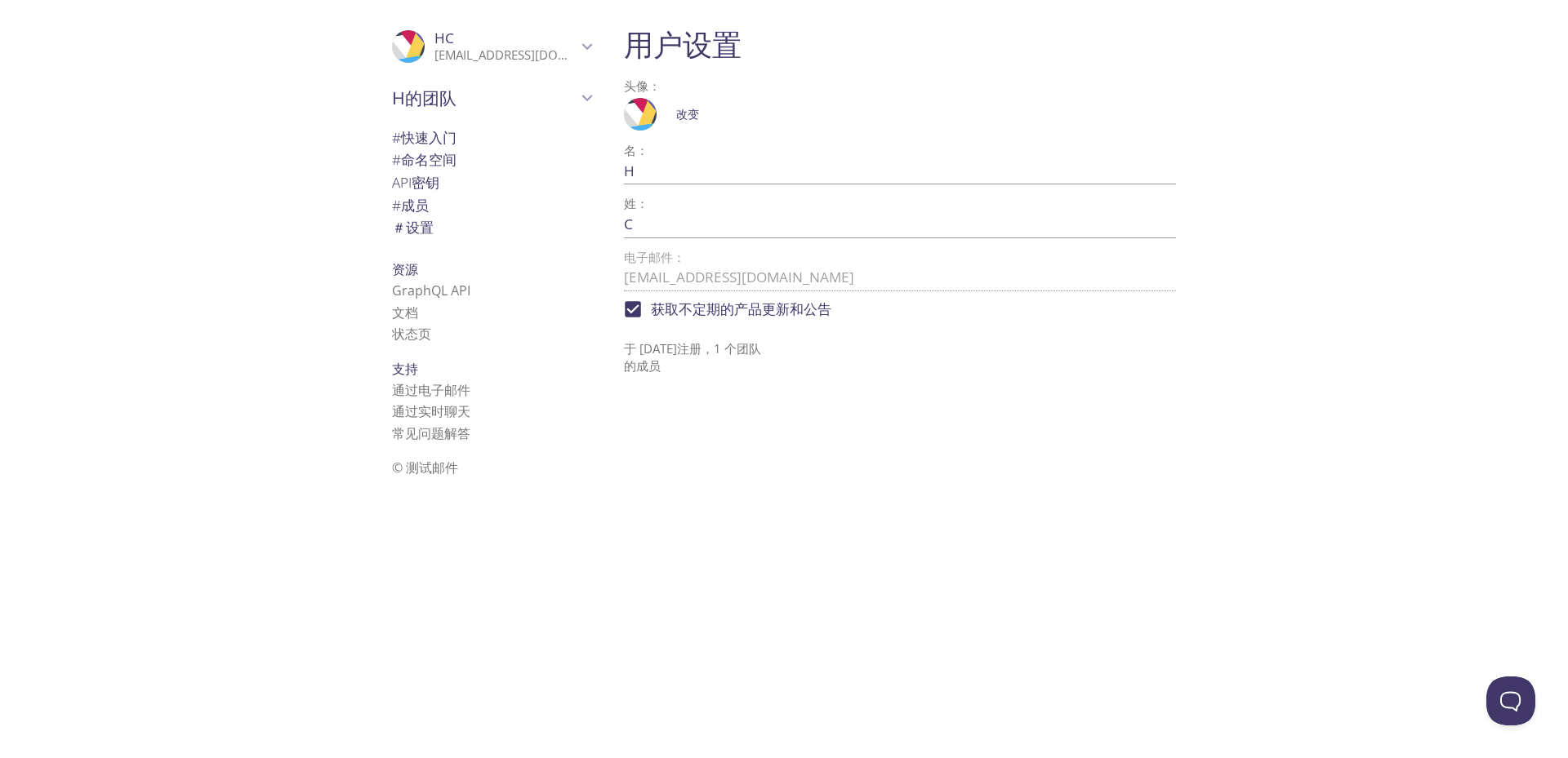
click at [637, 314] on input "获取不定期的产品更新和公告" at bounding box center [633, 308] width 36 height 36
checkbox input "false"
